Goal: Task Accomplishment & Management: Use online tool/utility

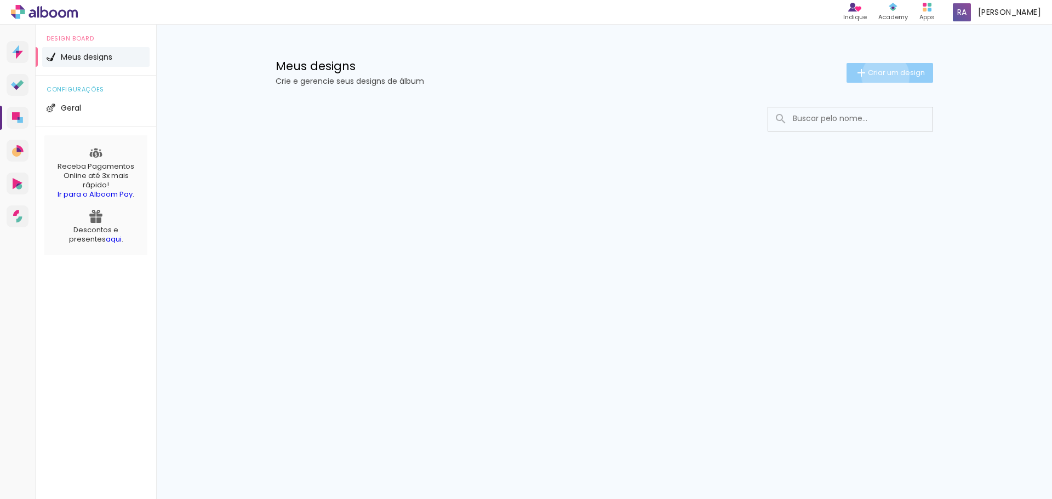
click at [883, 76] on span "Criar um design" at bounding box center [896, 72] width 57 height 7
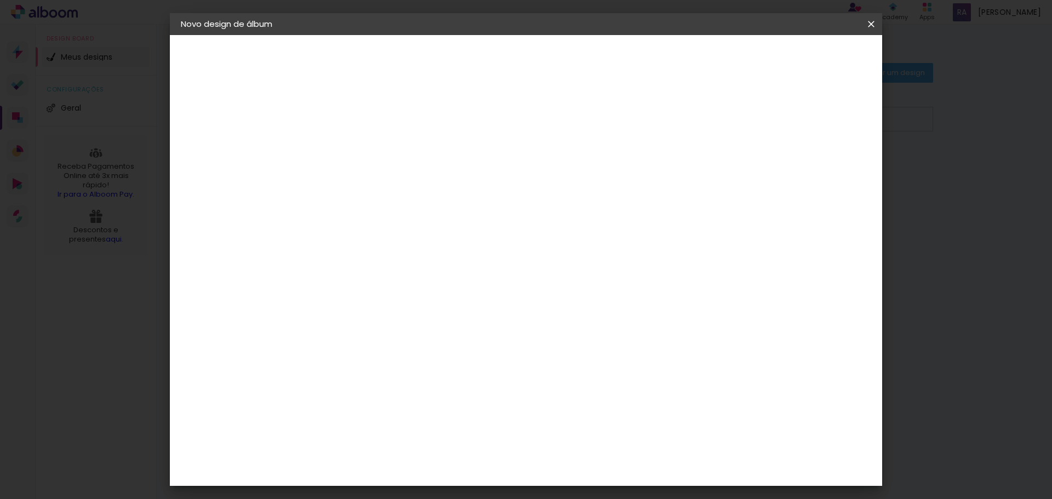
click at [360, 146] on input at bounding box center [360, 147] width 0 height 17
type input "teste 01"
type paper-input "teste 01"
click at [472, 64] on paper-button "Avançar" at bounding box center [445, 58] width 54 height 19
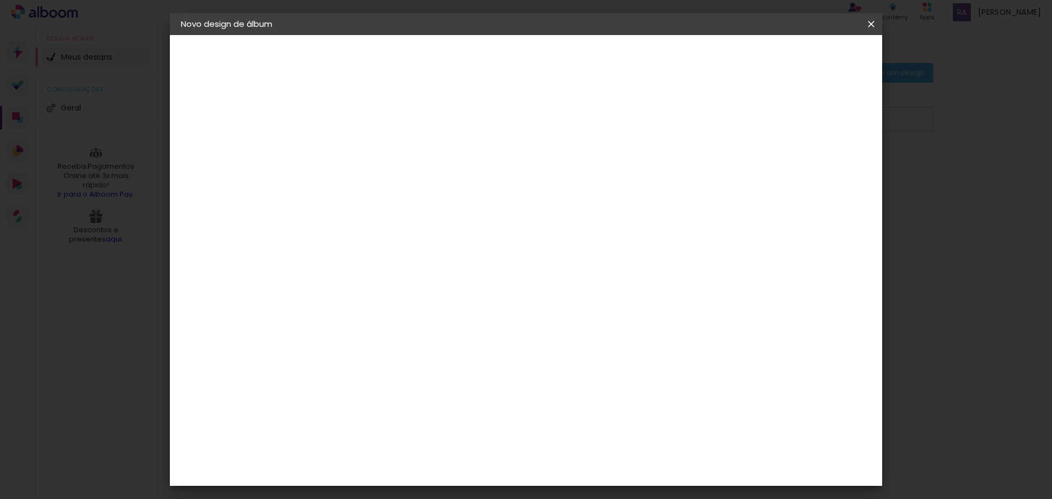
drag, startPoint x: 396, startPoint y: 278, endPoint x: 353, endPoint y: 280, distance: 43.3
click at [353, 280] on div "ArtCollor" at bounding box center [372, 281] width 39 height 9
drag, startPoint x: 395, startPoint y: 144, endPoint x: 354, endPoint y: 146, distance: 41.1
click at [354, 146] on paper-item "3ZERO5" at bounding box center [388, 138] width 118 height 24
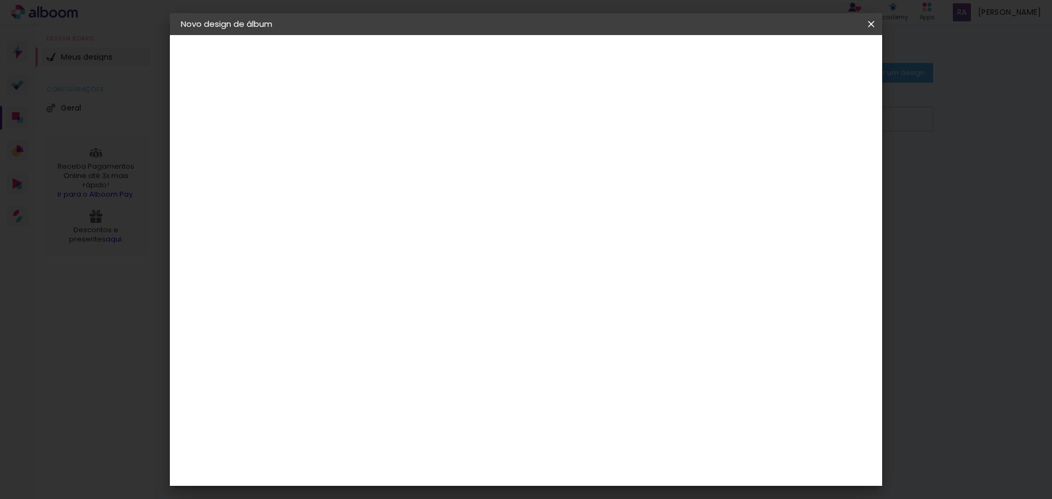
click at [382, 260] on div "AlfaFotoBook" at bounding box center [382, 257] width 58 height 9
click at [387, 290] on div "Canaan Álbuns" at bounding box center [370, 299] width 34 height 18
drag, startPoint x: 389, startPoint y: 277, endPoint x: 349, endPoint y: 279, distance: 40.0
click at [349, 285] on paper-item "Canaan Álbuns" at bounding box center [388, 299] width 118 height 28
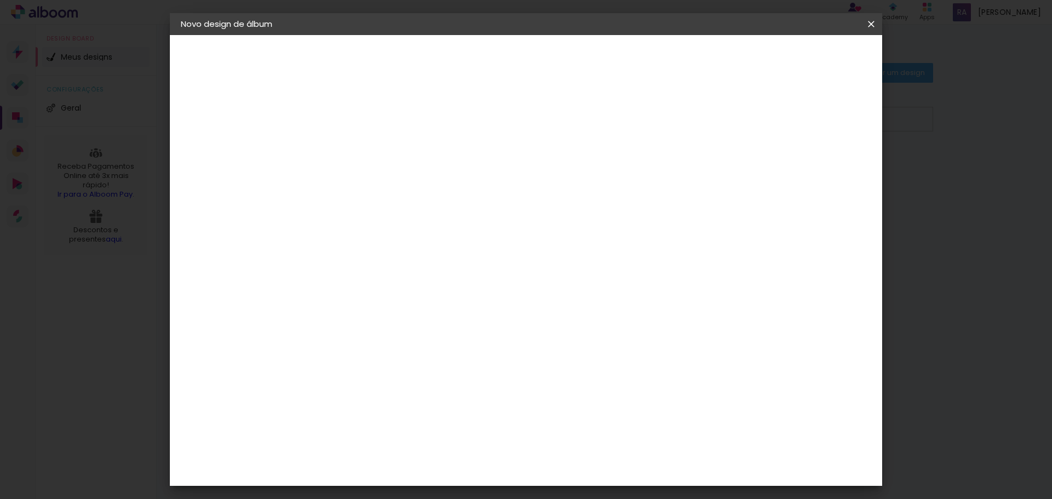
scroll to position [602, 0]
drag, startPoint x: 429, startPoint y: 359, endPoint x: 370, endPoint y: 356, distance: 58.7
click at [354, 412] on div "DreambooksPro" at bounding box center [388, 416] width 71 height 9
